Goal: Transaction & Acquisition: Purchase product/service

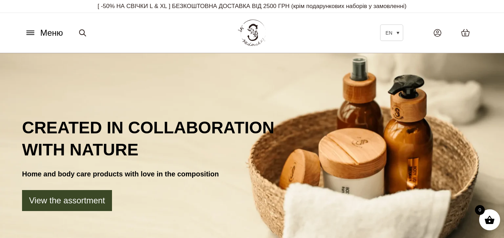
click at [27, 32] on icon at bounding box center [30, 32] width 11 height 7
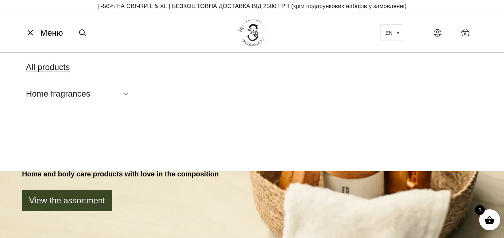
click at [49, 70] on link "All products" at bounding box center [48, 66] width 44 height 9
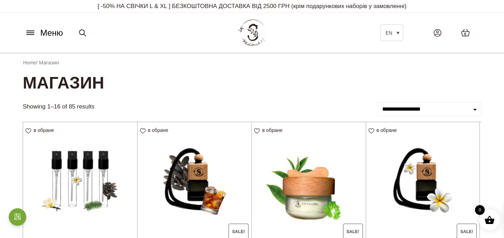
click at [432, 105] on select "**********" at bounding box center [428, 109] width 103 height 14
